Goal: Contribute content

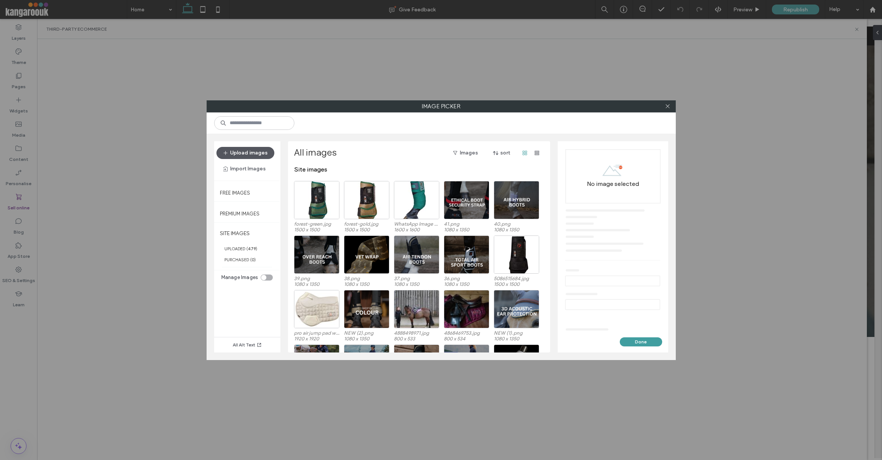
click at [253, 153] on button "Upload images" at bounding box center [245, 153] width 58 height 12
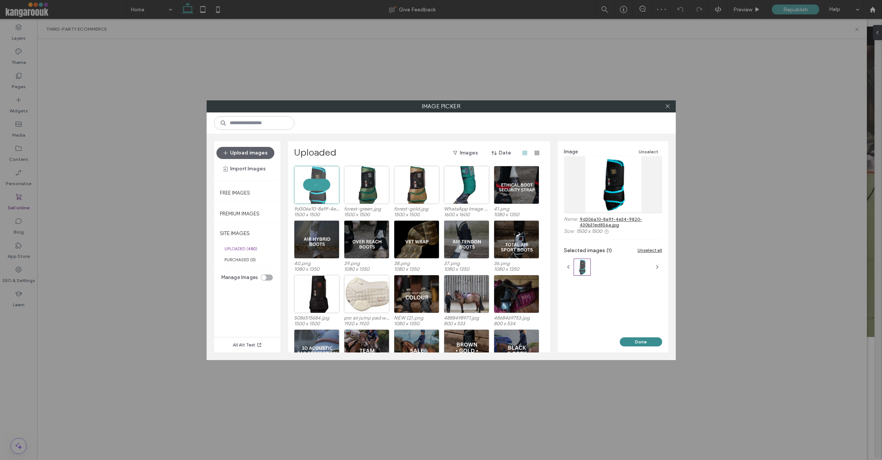
click at [645, 341] on button "Done" at bounding box center [641, 341] width 42 height 9
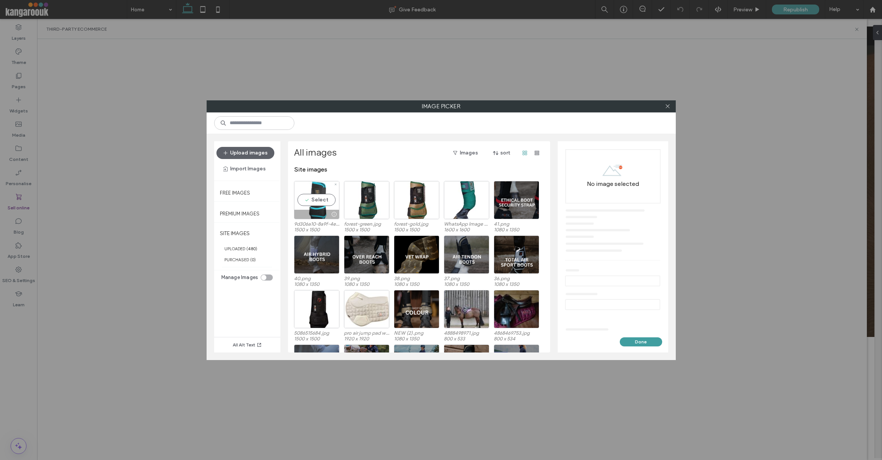
click at [324, 199] on div "Select" at bounding box center [316, 200] width 45 height 38
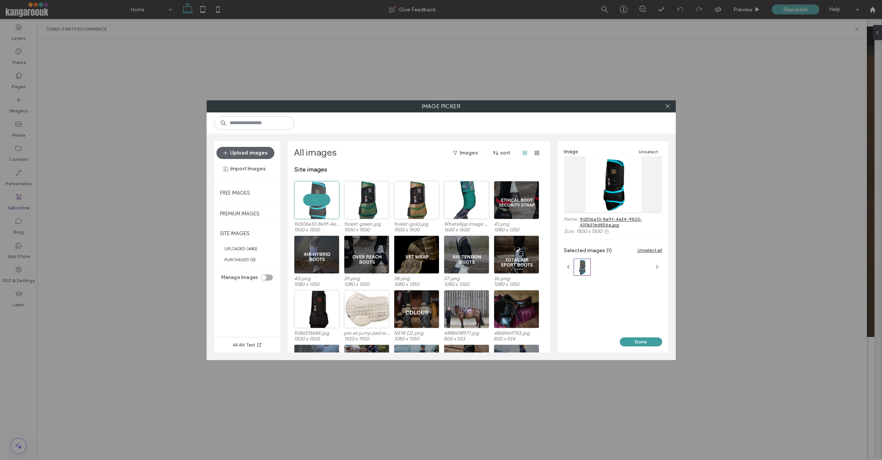
click at [650, 342] on button "Done" at bounding box center [641, 341] width 42 height 9
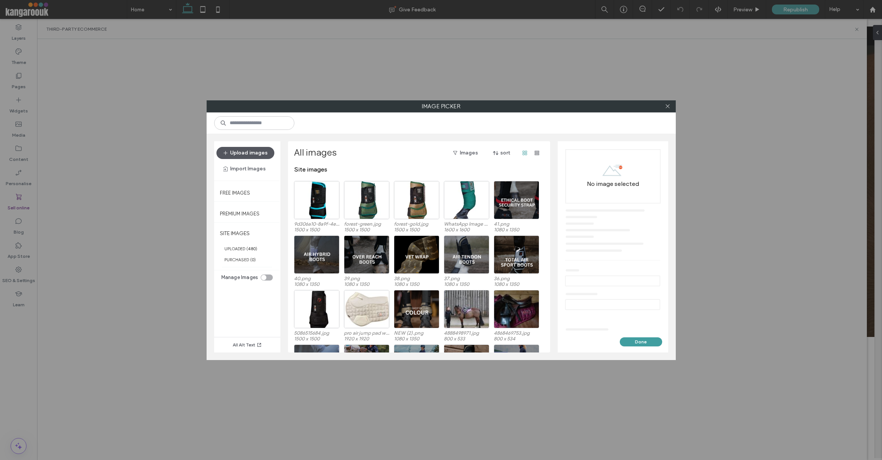
click at [238, 152] on button "Upload images" at bounding box center [245, 153] width 58 height 12
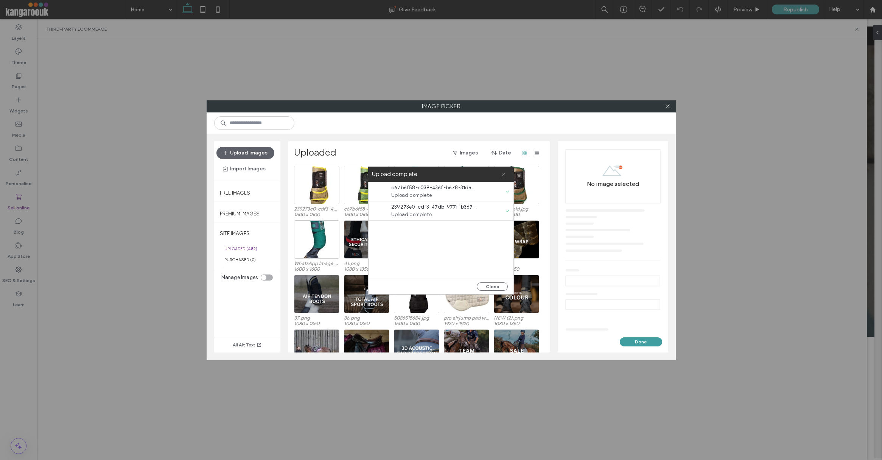
click at [503, 173] on use at bounding box center [503, 174] width 3 height 3
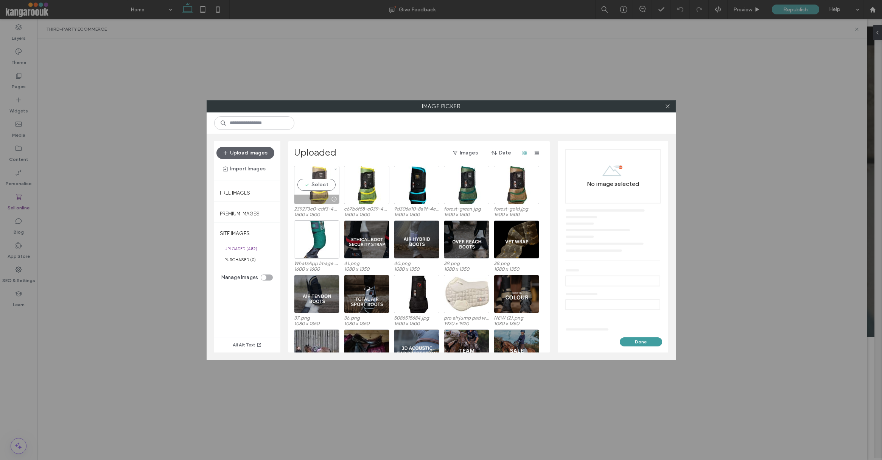
click at [318, 184] on div "Select" at bounding box center [316, 185] width 45 height 38
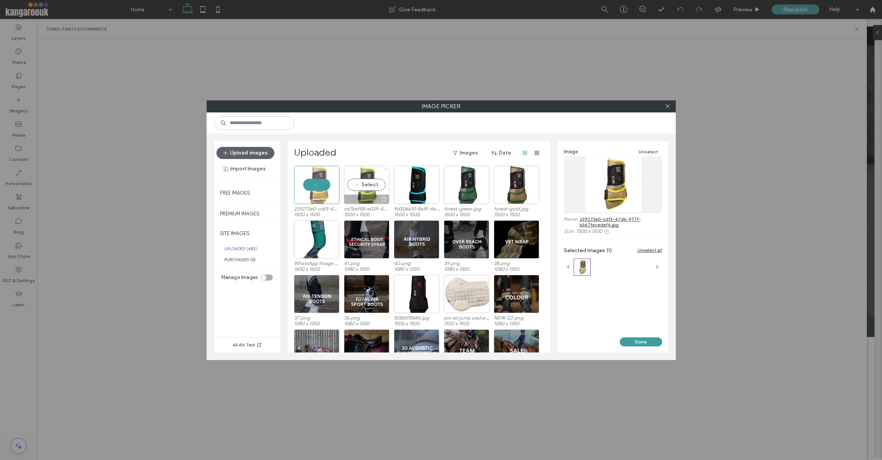
click at [371, 183] on div "Select" at bounding box center [366, 185] width 45 height 38
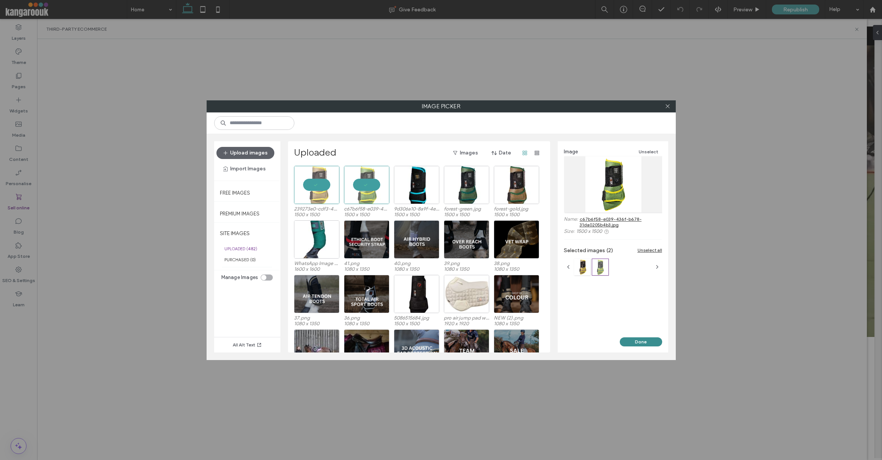
click at [637, 338] on button "Done" at bounding box center [641, 341] width 42 height 9
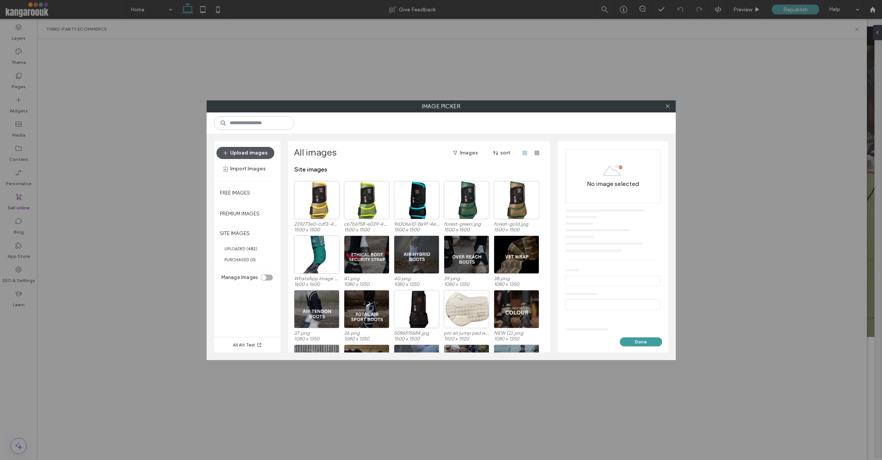
click at [244, 152] on button "Upload images" at bounding box center [245, 153] width 58 height 12
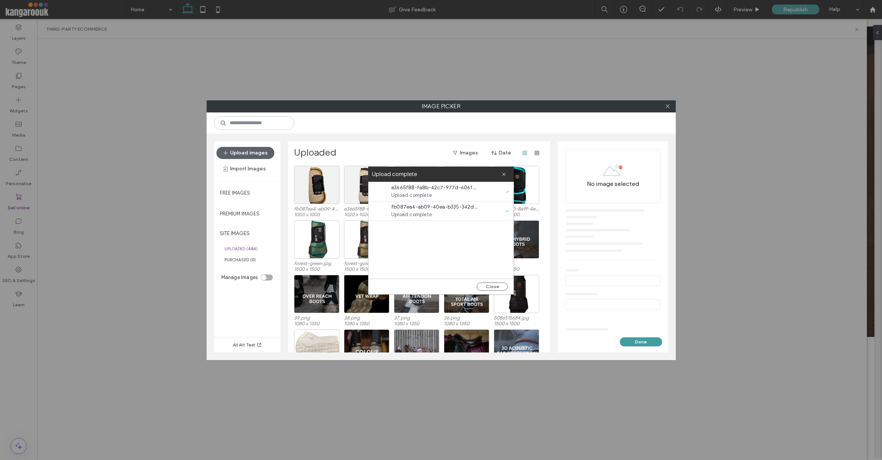
drag, startPoint x: 496, startPoint y: 285, endPoint x: 492, endPoint y: 282, distance: 4.6
click at [496, 285] on button "Close" at bounding box center [492, 286] width 31 height 8
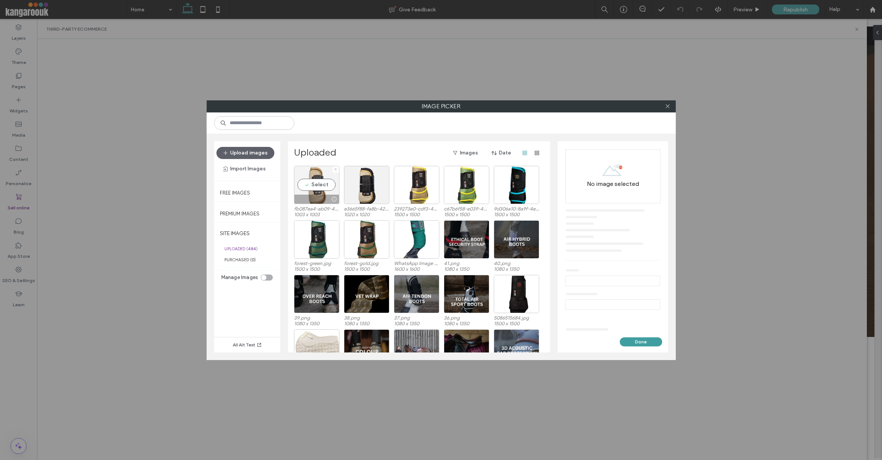
click at [302, 182] on div "Select" at bounding box center [316, 185] width 45 height 38
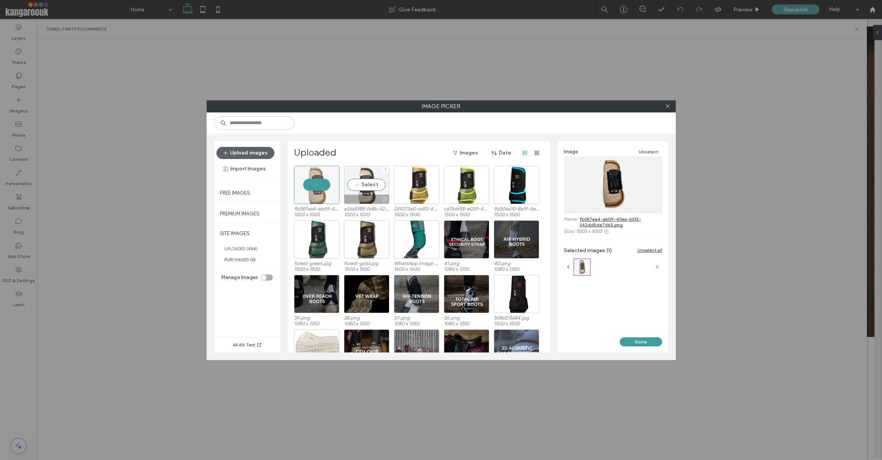
click at [358, 183] on div "Select" at bounding box center [366, 185] width 45 height 38
click at [650, 342] on button "Done" at bounding box center [641, 341] width 42 height 9
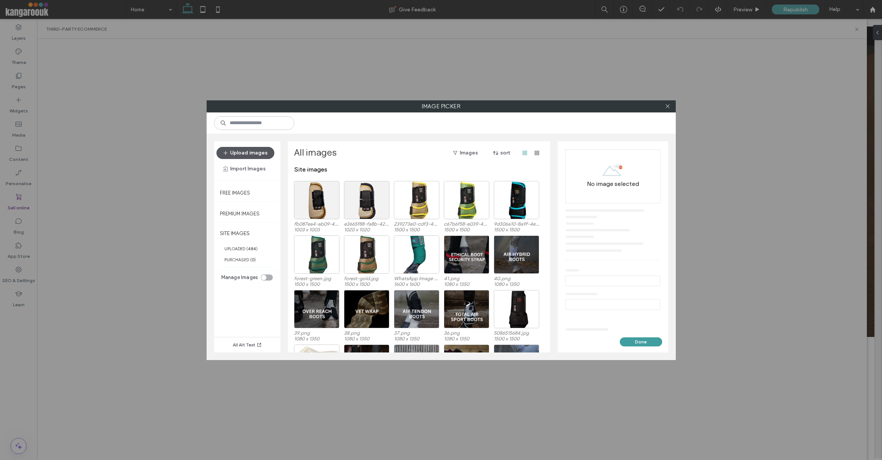
click at [240, 154] on button "Upload images" at bounding box center [245, 153] width 58 height 12
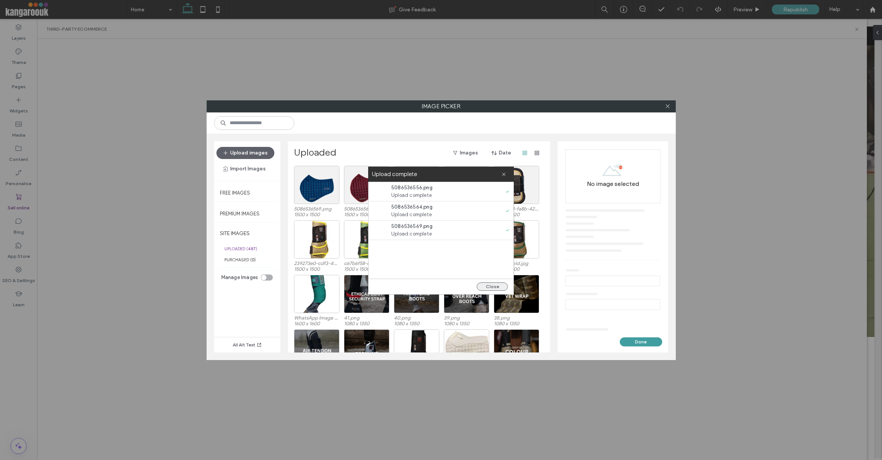
click at [498, 286] on button "Close" at bounding box center [492, 286] width 31 height 8
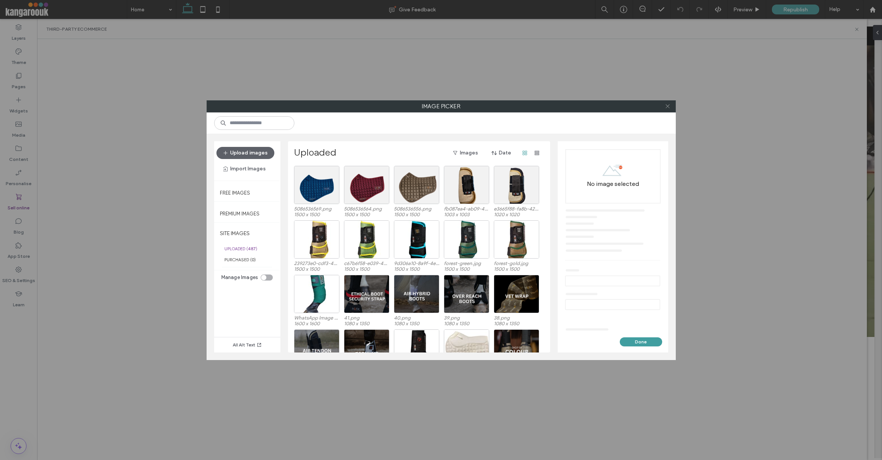
click at [665, 107] on icon at bounding box center [668, 106] width 6 height 6
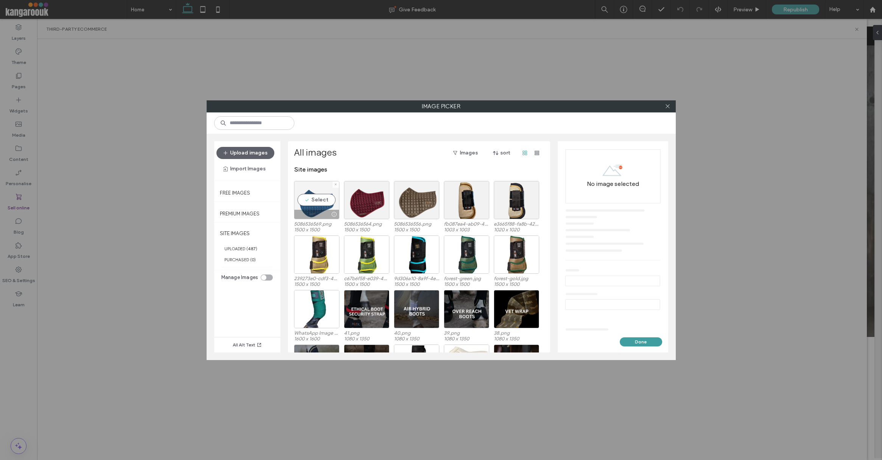
click at [307, 203] on div "Select" at bounding box center [316, 200] width 45 height 38
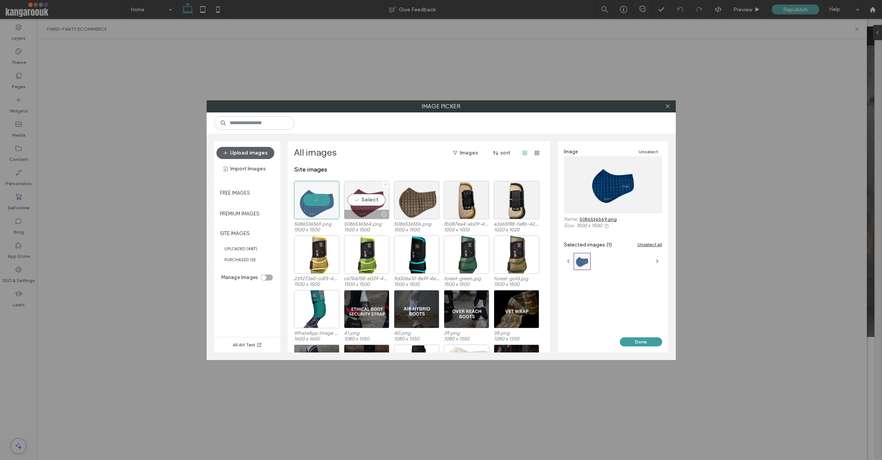
click at [364, 200] on div "Select" at bounding box center [366, 200] width 45 height 38
drag, startPoint x: 410, startPoint y: 199, endPoint x: 420, endPoint y: 201, distance: 10.1
click at [410, 199] on div "Select" at bounding box center [416, 200] width 45 height 38
click at [635, 339] on button "Done" at bounding box center [641, 341] width 42 height 9
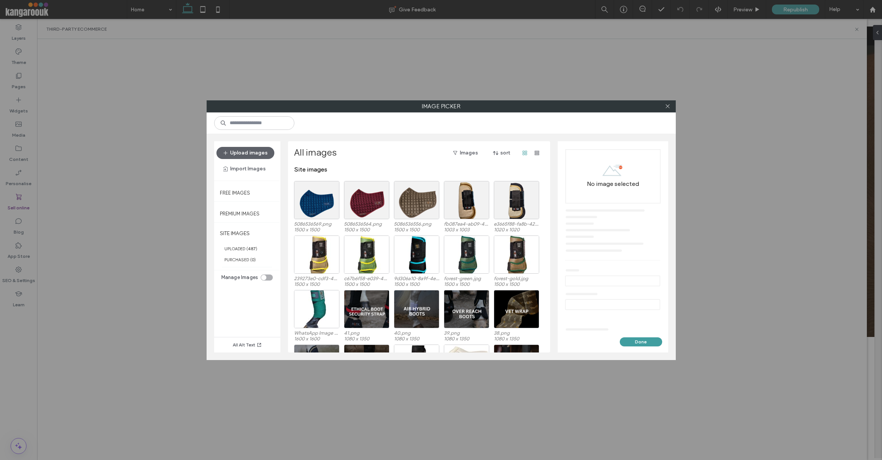
click at [672, 103] on div at bounding box center [667, 106] width 11 height 11
click at [670, 104] on icon at bounding box center [668, 106] width 6 height 6
